Goal: Check status: Check status

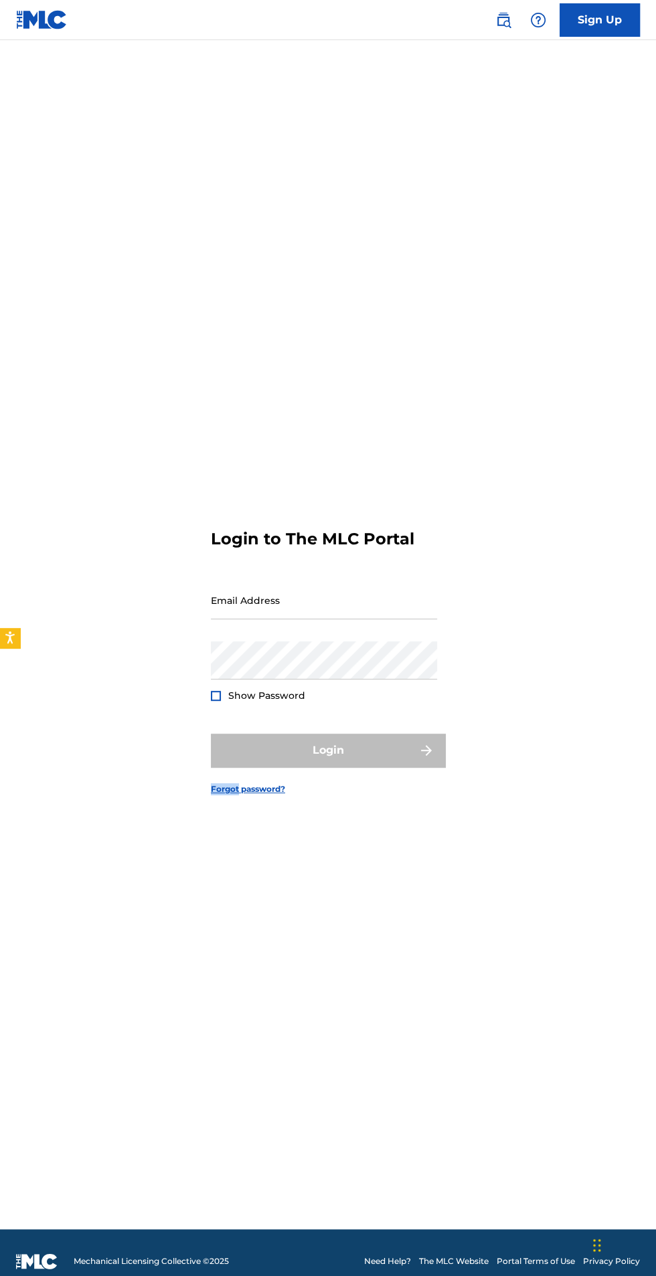
click at [256, 620] on input "Email Address" at bounding box center [324, 600] width 226 height 38
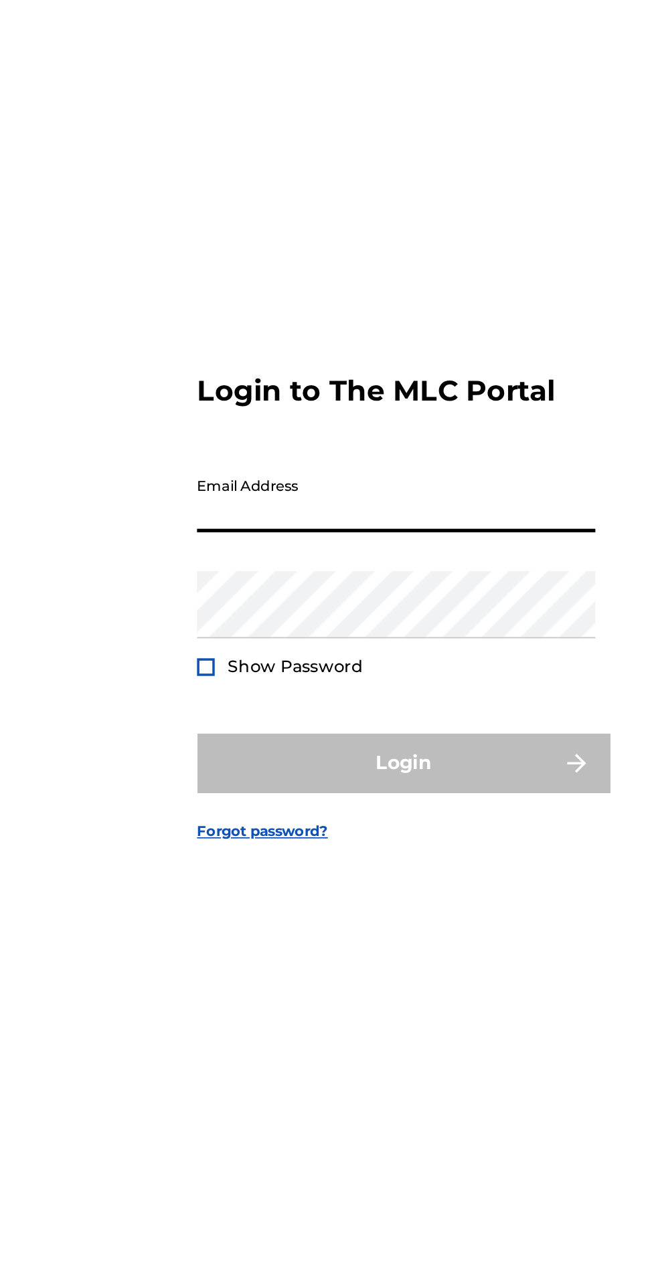
type input "[EMAIL_ADDRESS][DOMAIN_NAME]"
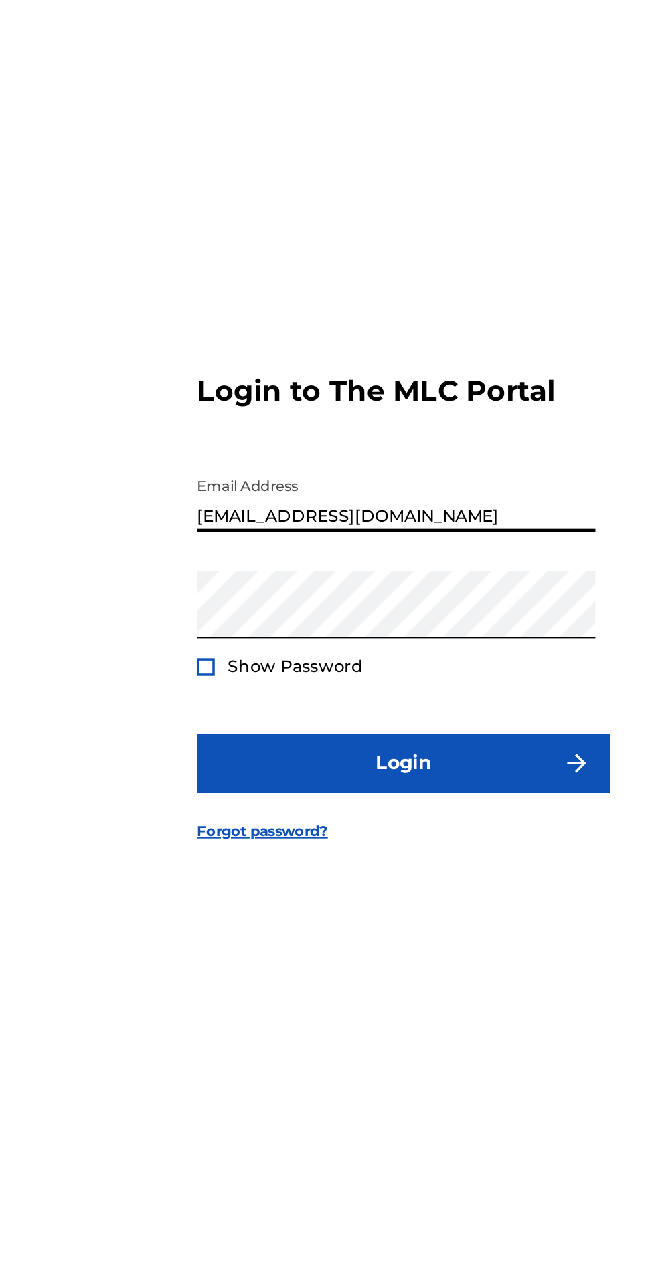
click at [211, 701] on div at bounding box center [216, 696] width 10 height 10
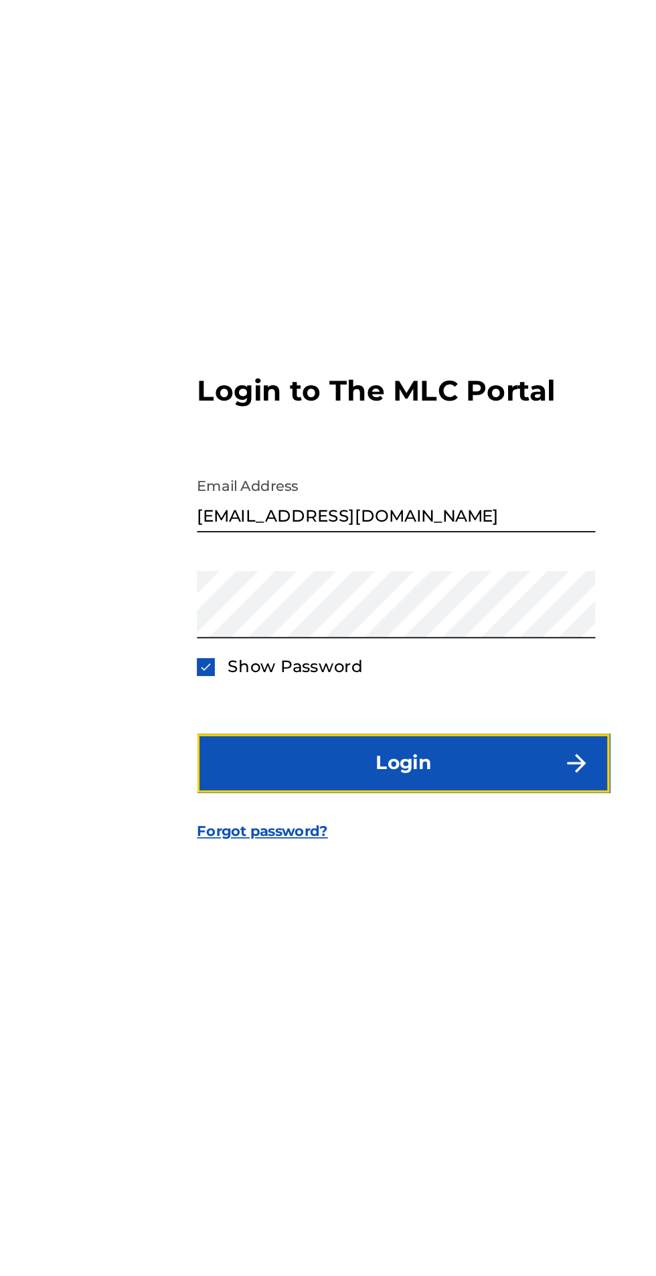
click at [338, 767] on button "Login" at bounding box center [328, 750] width 234 height 33
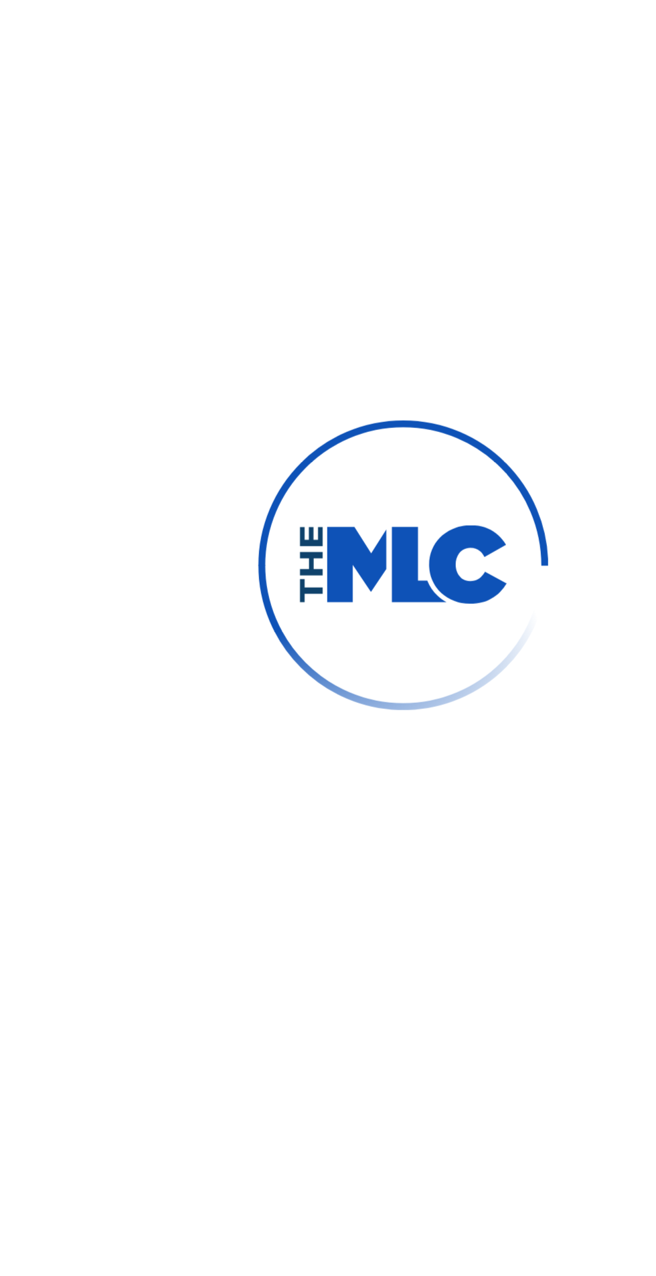
scroll to position [6, 0]
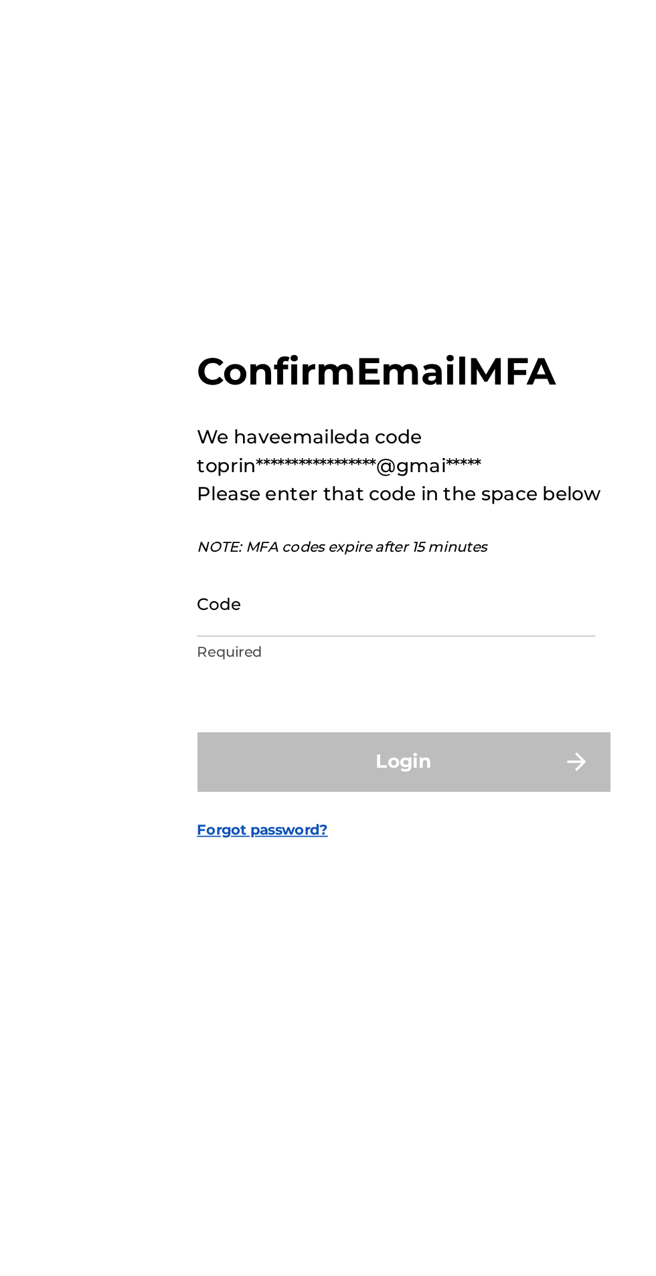
click at [247, 680] on input "Code" at bounding box center [324, 661] width 226 height 38
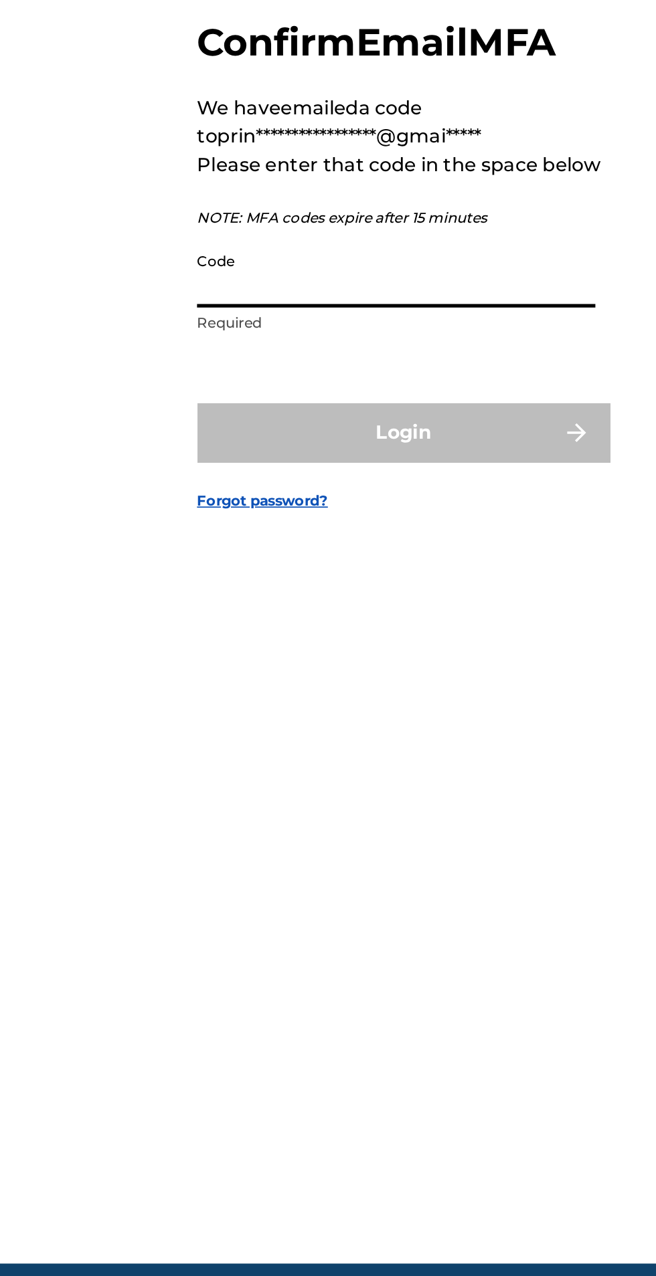
paste input "480347"
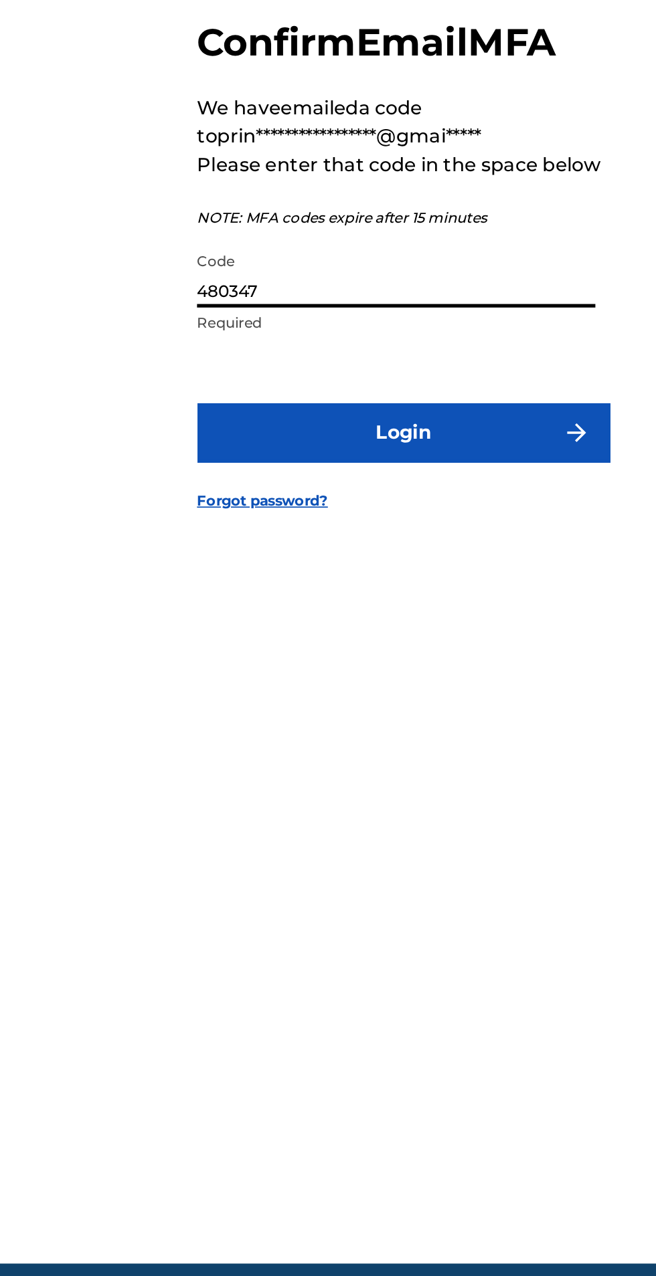
type input "480347"
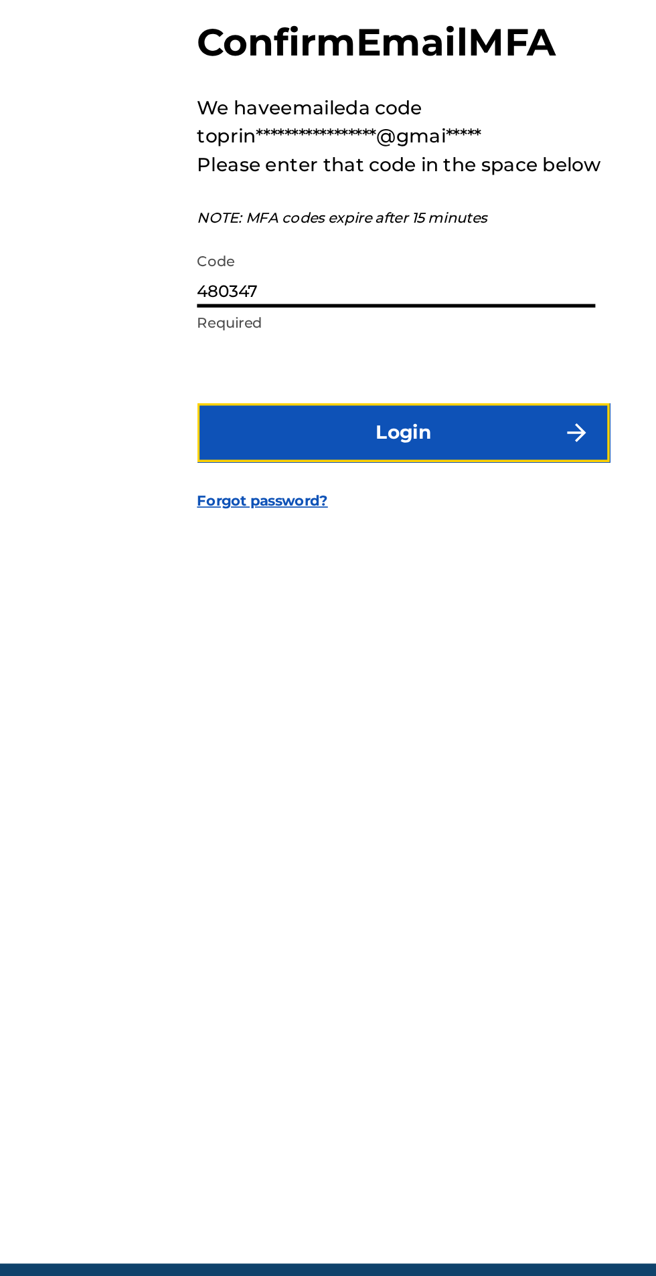
click at [338, 768] on button "Login" at bounding box center [328, 751] width 234 height 33
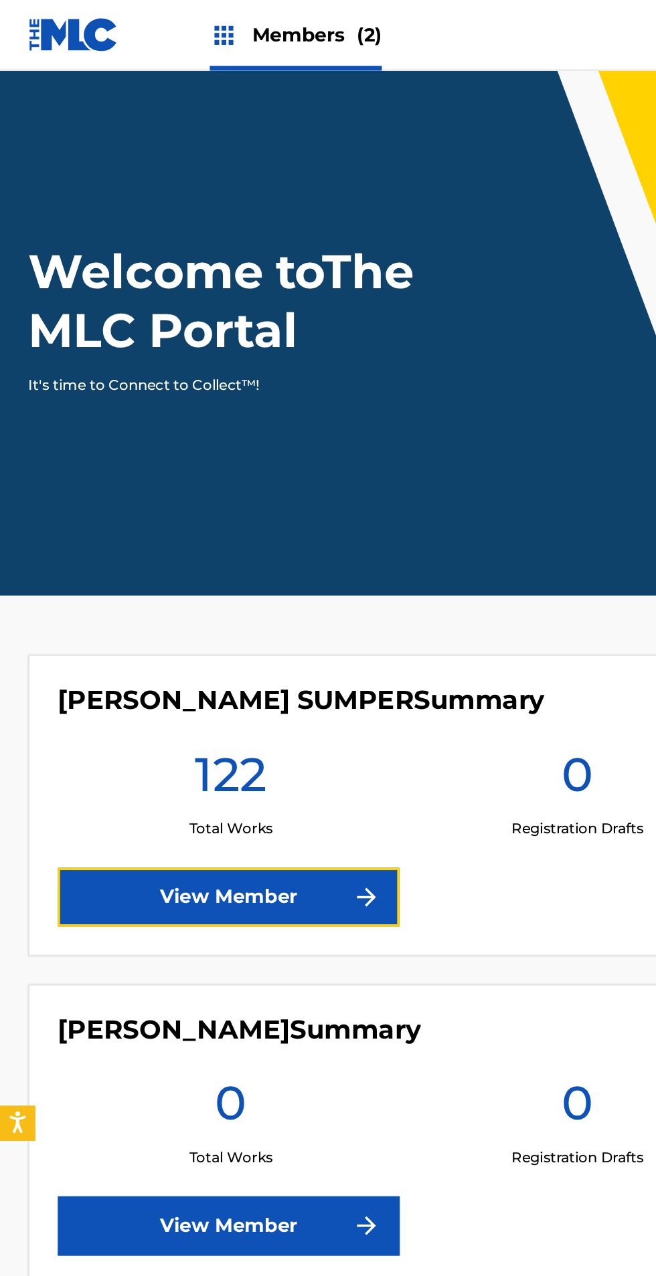
click at [131, 514] on link "View Member" at bounding box center [130, 509] width 194 height 33
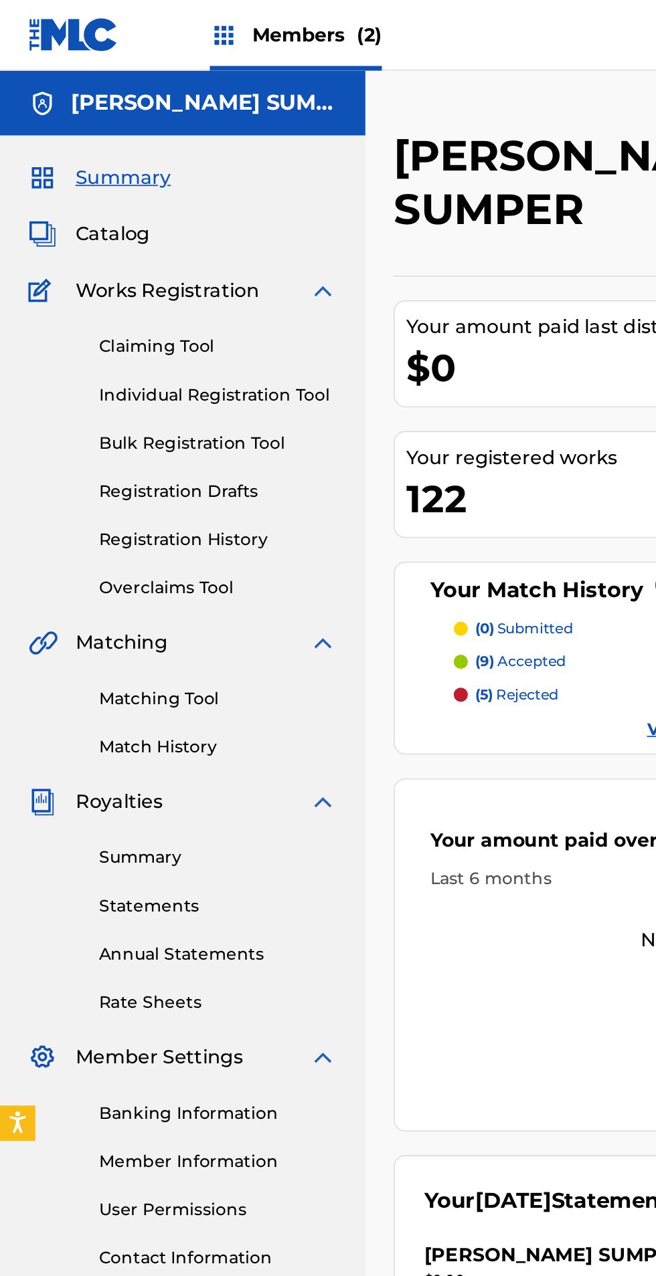
click at [82, 516] on link "Statements" at bounding box center [123, 515] width 135 height 14
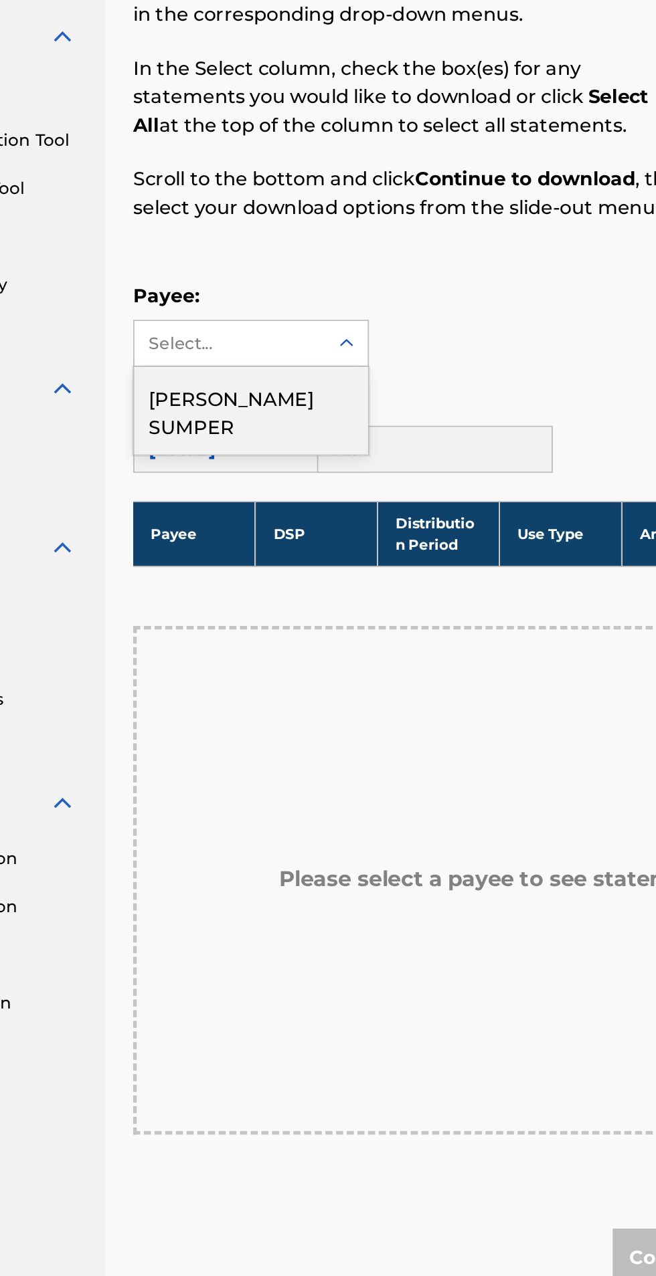
click at [276, 385] on div "[PERSON_NAME] SUMPER" at bounding box center [290, 378] width 132 height 50
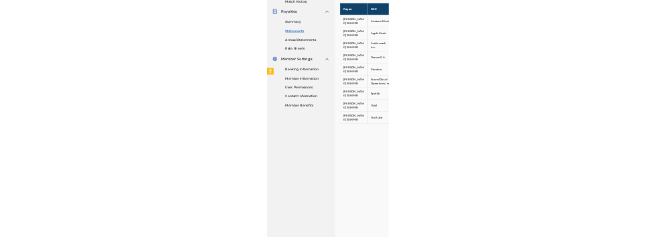
scroll to position [342, 0]
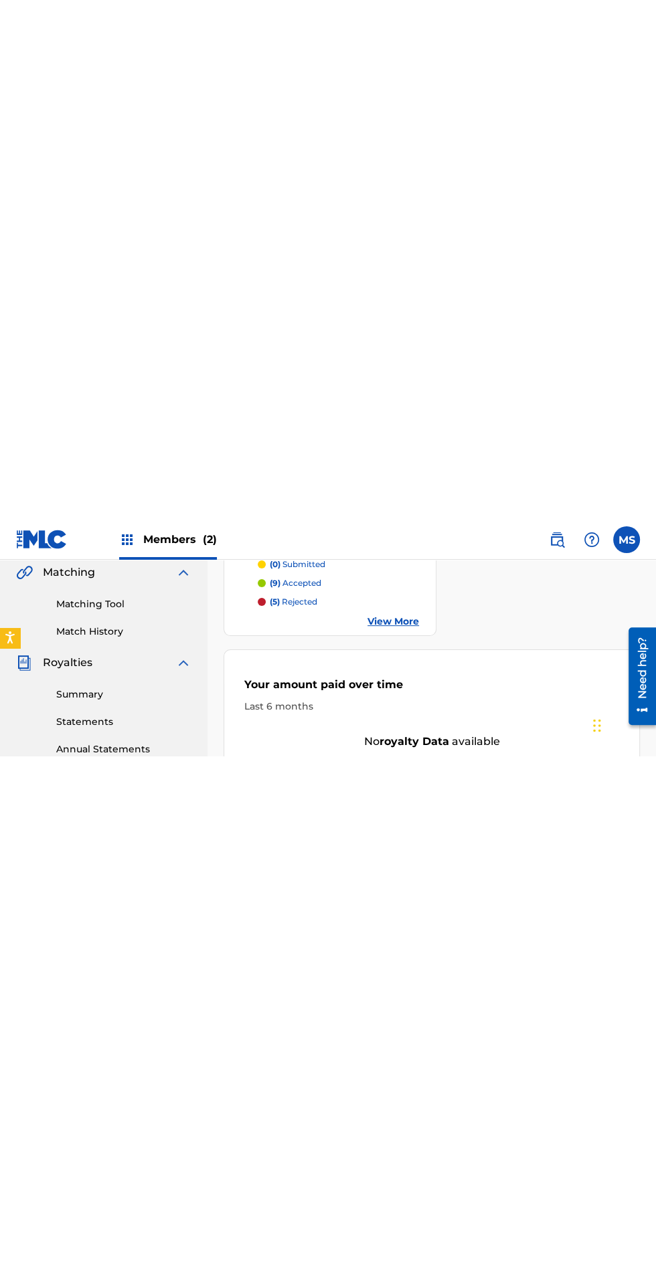
scroll to position [114, 0]
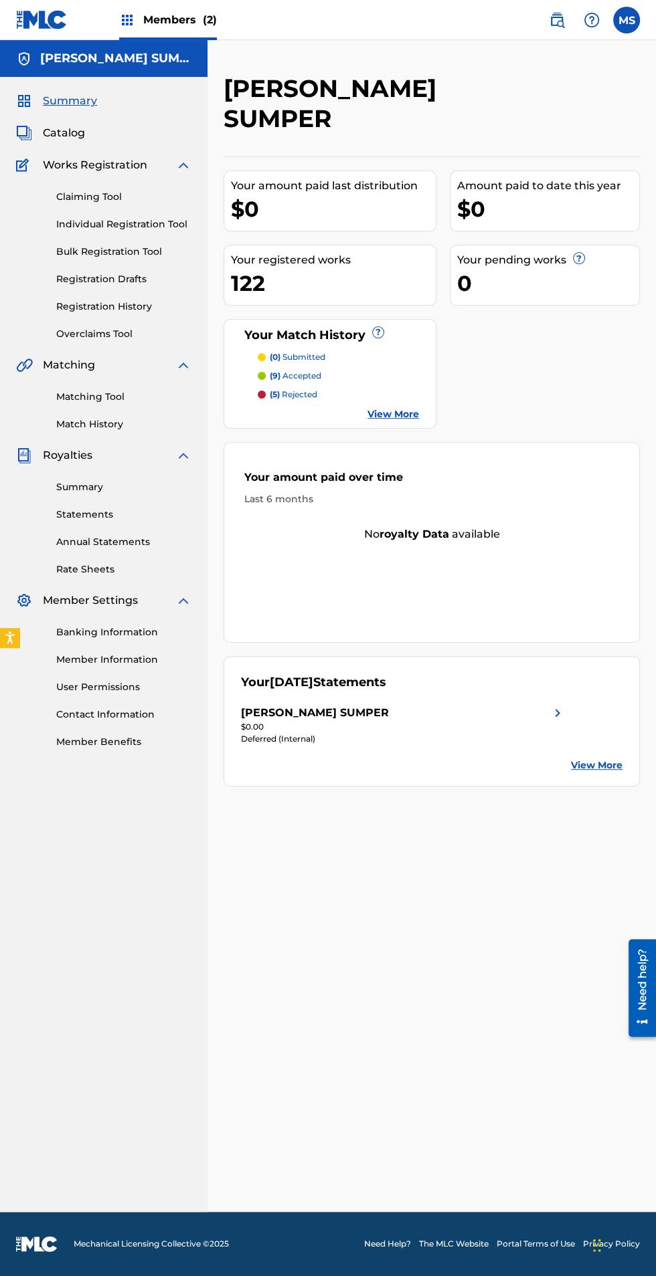
click at [80, 480] on link "Summary" at bounding box center [123, 487] width 135 height 14
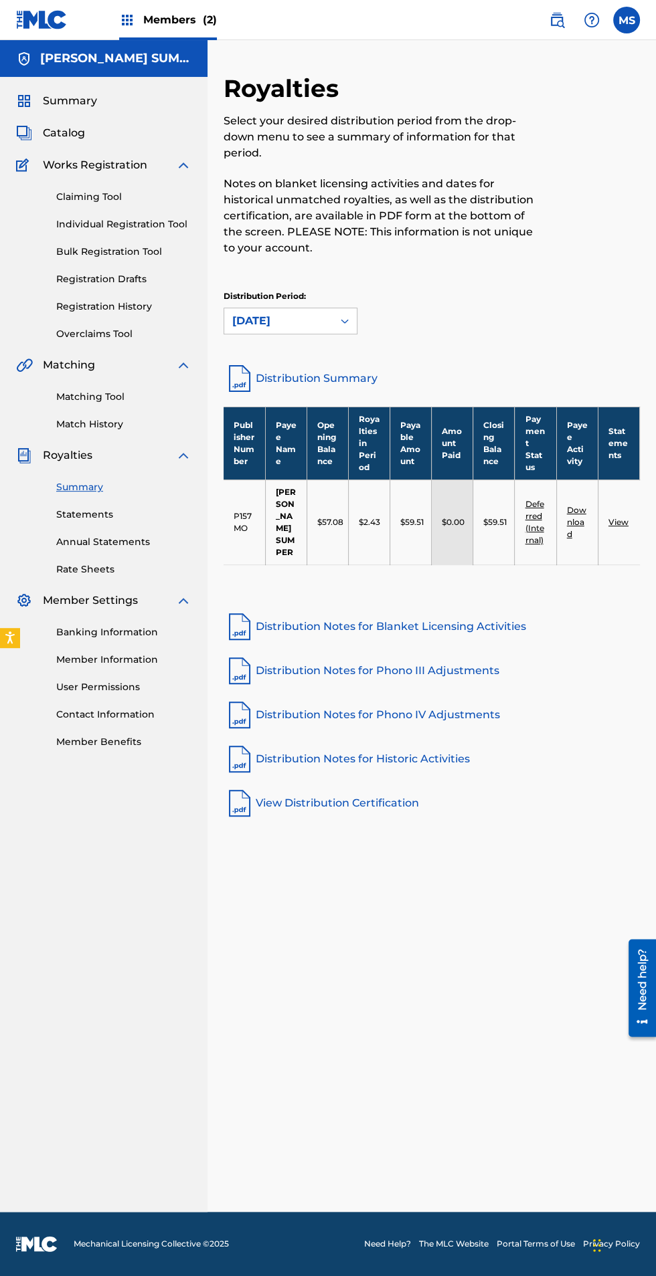
scroll to position [4, 0]
